Goal: Find specific page/section: Find specific page/section

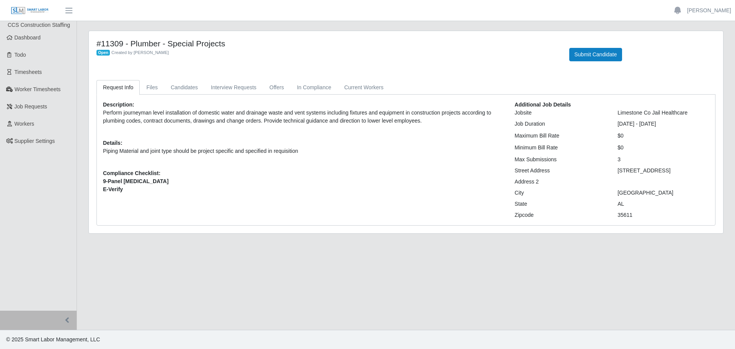
click at [18, 42] on link "Dashboard" at bounding box center [38, 37] width 77 height 17
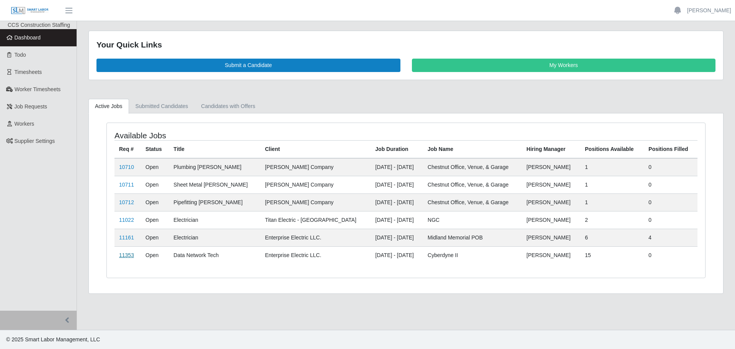
click at [123, 253] on link "11353" at bounding box center [126, 255] width 15 height 6
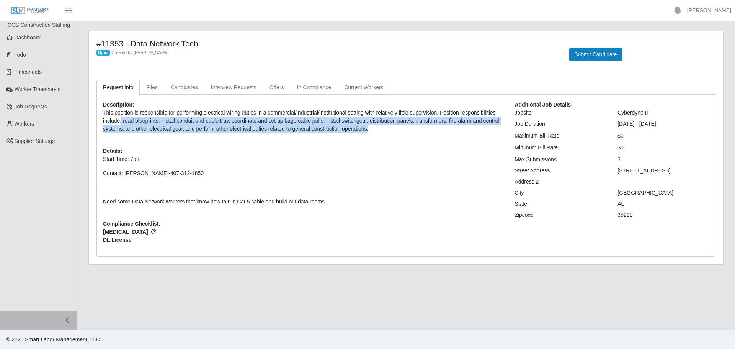
drag, startPoint x: 121, startPoint y: 121, endPoint x: 370, endPoint y: 126, distance: 249.0
click at [370, 126] on p "This position is responsible for performing electrical wiring duties in a comme…" at bounding box center [303, 121] width 400 height 24
copy p "read blueprints, install conduit and cable tray, coordinate and set up large ca…"
